Goal: Book appointment/travel/reservation

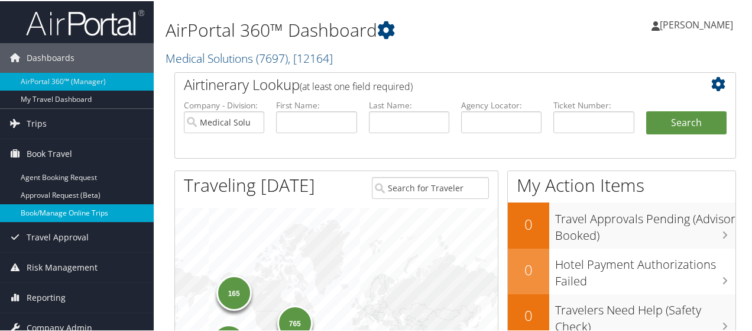
click at [65, 208] on link "Book/Manage Online Trips" at bounding box center [77, 212] width 154 height 18
click at [70, 212] on link "Book/Manage Online Trips" at bounding box center [77, 212] width 154 height 18
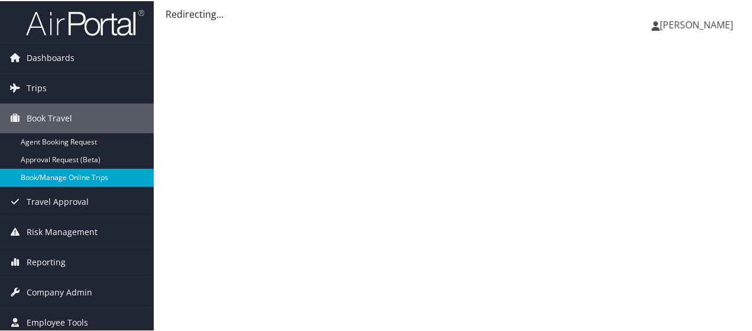
click at [61, 178] on link "Book/Manage Online Trips" at bounding box center [77, 176] width 154 height 18
